Goal: Find specific page/section: Find specific page/section

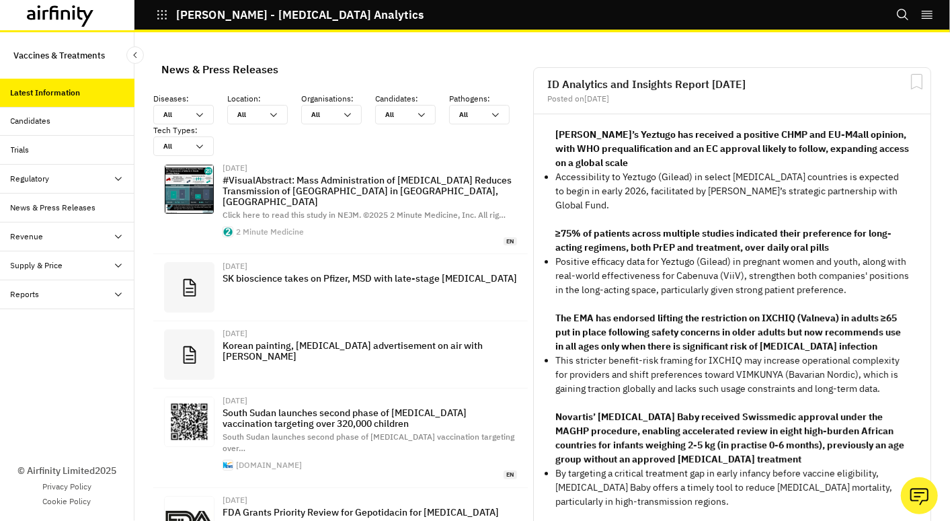
scroll to position [965, 391]
click at [22, 122] on div "Candidates" at bounding box center [31, 121] width 40 height 12
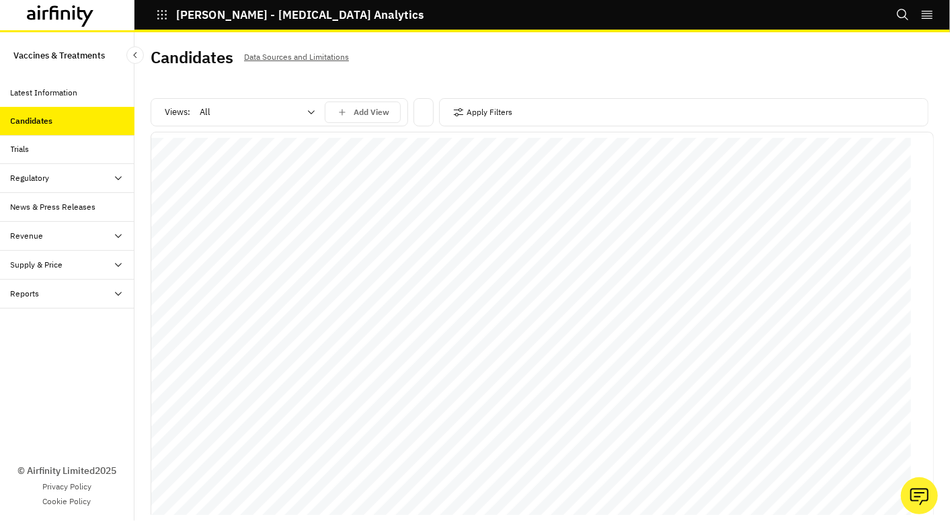
click at [24, 149] on div "Trials" at bounding box center [20, 149] width 19 height 12
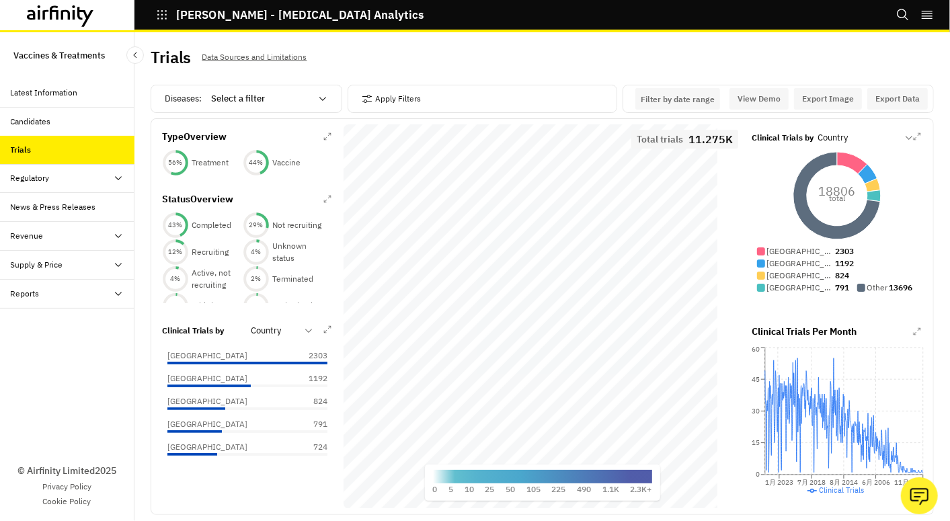
click at [25, 178] on div "Regulatory" at bounding box center [30, 178] width 39 height 12
click at [27, 203] on div "Table" at bounding box center [32, 207] width 20 height 12
